Goal: Find specific page/section: Find specific page/section

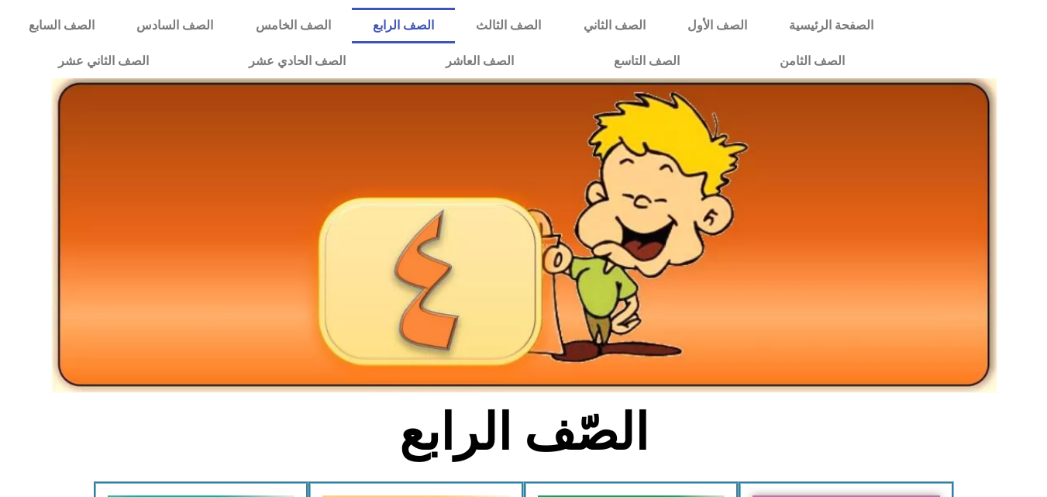
click at [612, 371] on img at bounding box center [524, 235] width 946 height 315
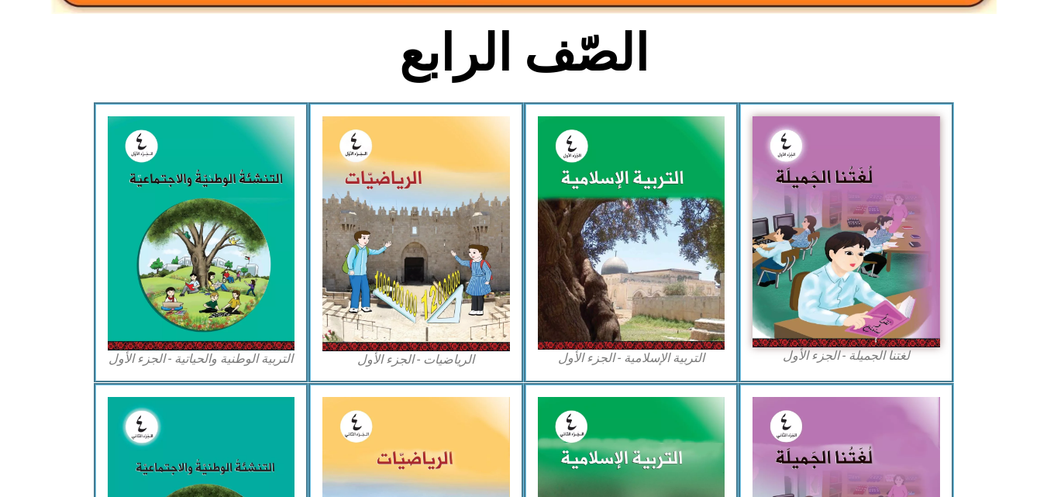
scroll to position [363, 0]
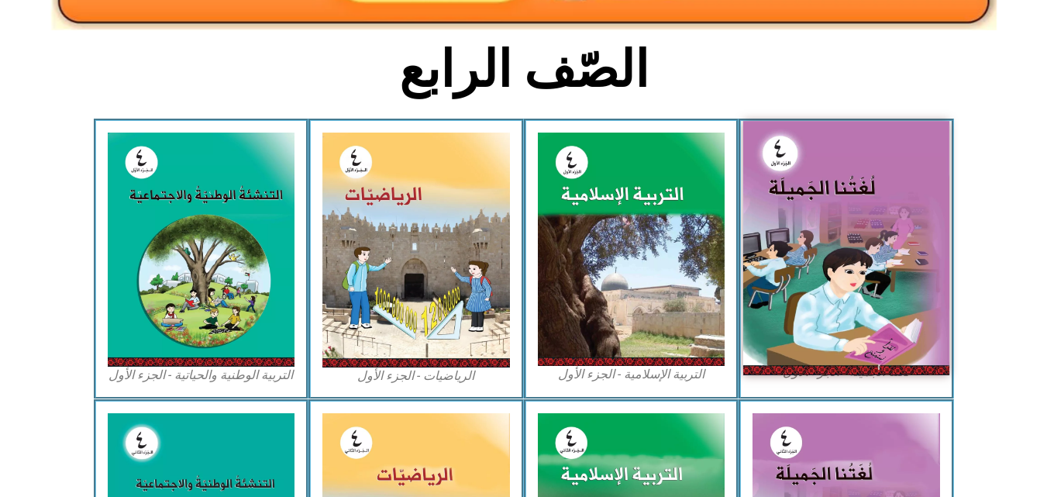
click at [822, 250] on img at bounding box center [846, 247] width 206 height 253
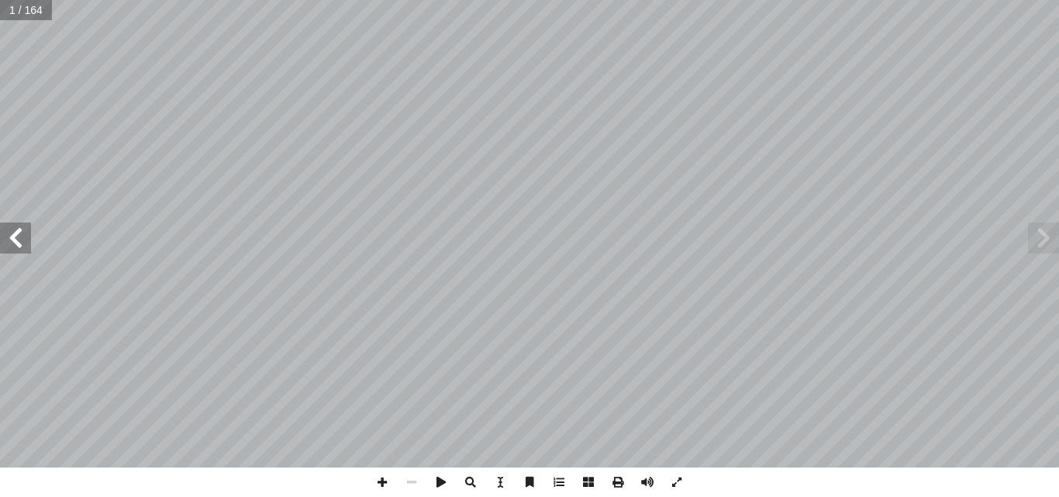
click at [29, 241] on span at bounding box center [15, 237] width 31 height 31
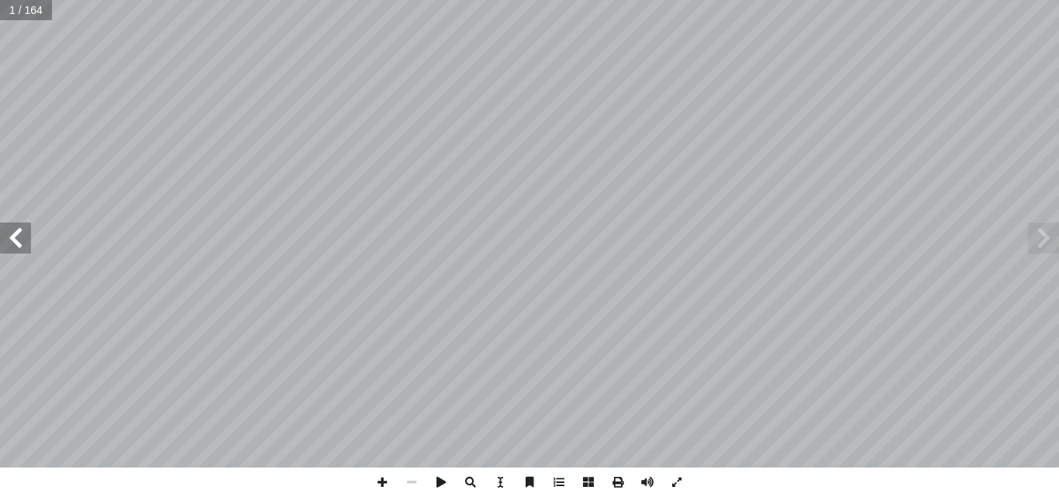
click at [29, 241] on span at bounding box center [15, 237] width 31 height 31
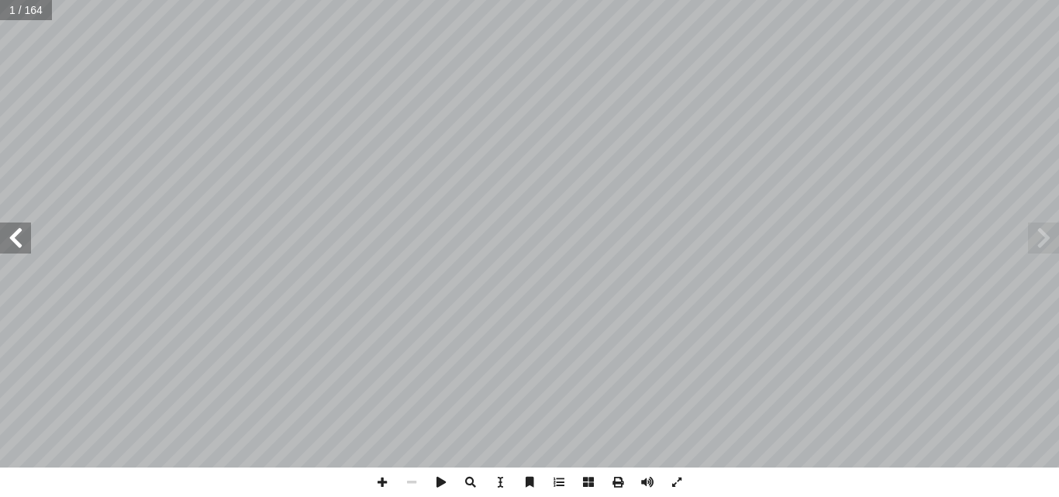
click at [29, 241] on span at bounding box center [15, 237] width 31 height 31
click at [22, 244] on span at bounding box center [15, 237] width 31 height 31
